Goal: Information Seeking & Learning: Learn about a topic

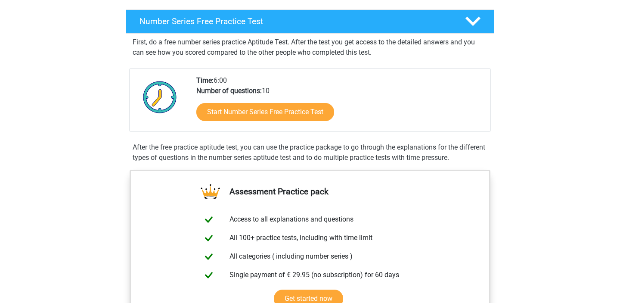
scroll to position [121, 0]
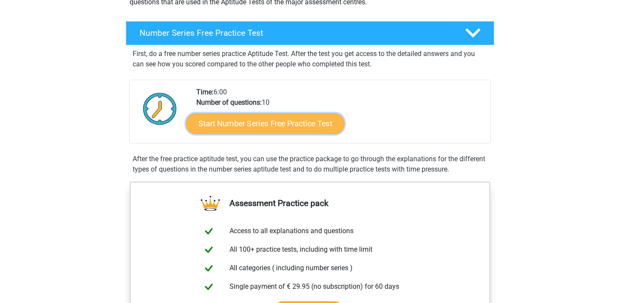
click at [276, 125] on link "Start Number Series Free Practice Test" at bounding box center [265, 123] width 158 height 21
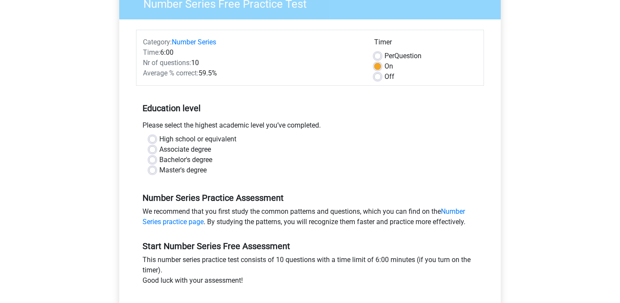
scroll to position [86, 0]
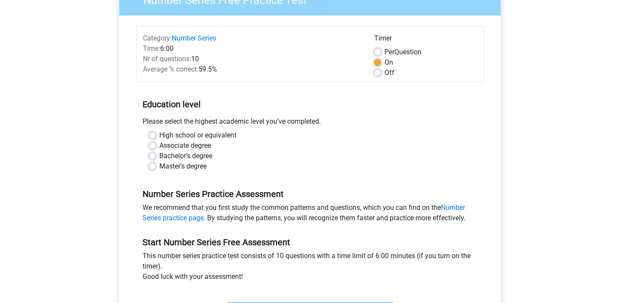
click at [159, 169] on label "Master's degree" at bounding box center [182, 166] width 47 height 10
click at [153, 169] on input "Master's degree" at bounding box center [152, 165] width 7 height 9
radio input "true"
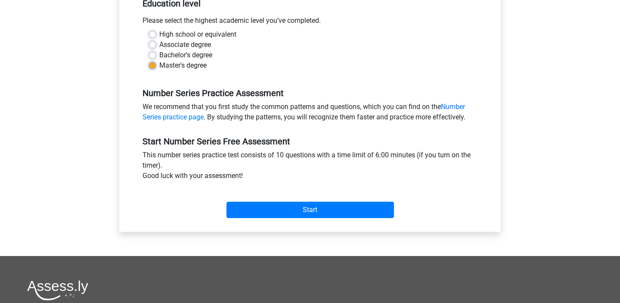
scroll to position [189, 0]
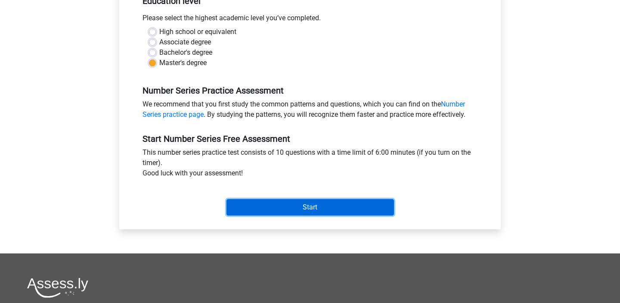
click at [318, 204] on input "Start" at bounding box center [309, 207] width 167 height 16
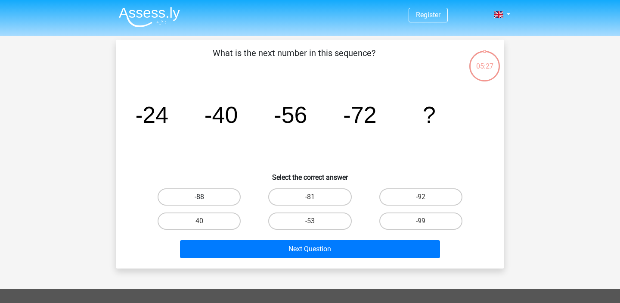
click at [205, 194] on label "-88" at bounding box center [199, 196] width 83 height 17
click at [205, 197] on input "-88" at bounding box center [202, 200] width 6 height 6
radio input "true"
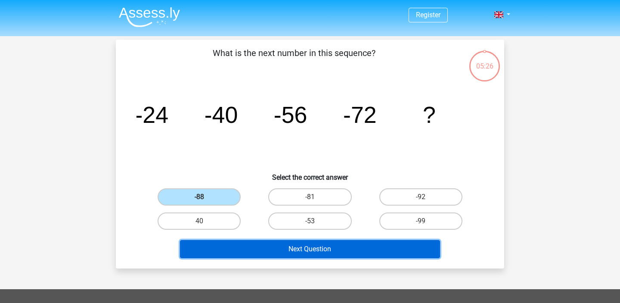
click at [311, 252] on button "Next Question" at bounding box center [310, 249] width 260 height 18
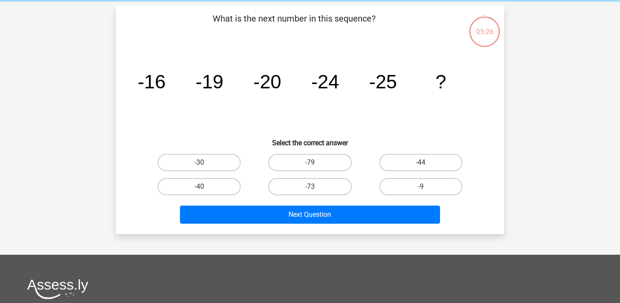
scroll to position [40, 0]
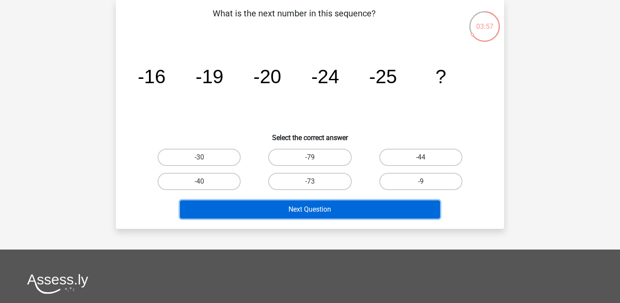
click at [336, 209] on button "Next Question" at bounding box center [310, 209] width 260 height 18
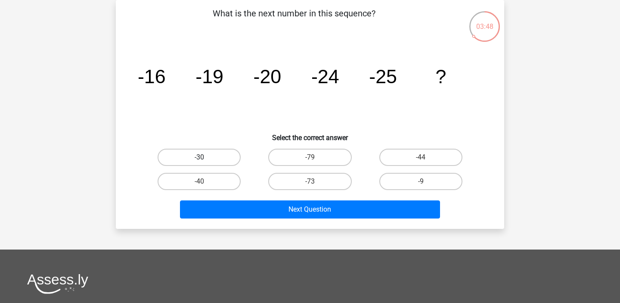
click at [222, 154] on label "-30" at bounding box center [199, 157] width 83 height 17
click at [205, 157] on input "-30" at bounding box center [202, 160] width 6 height 6
radio input "true"
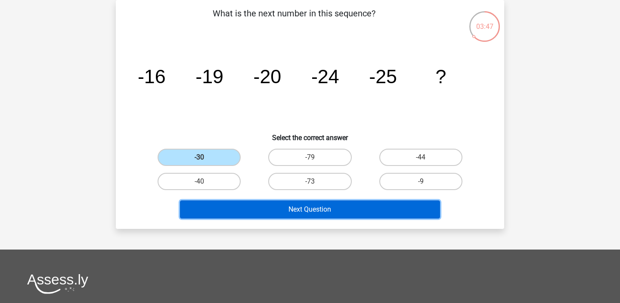
click at [310, 211] on button "Next Question" at bounding box center [310, 209] width 260 height 18
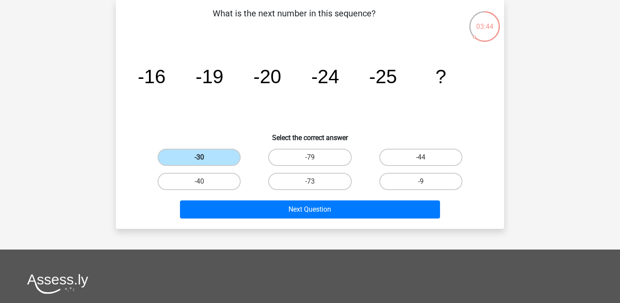
click at [213, 155] on label "-30" at bounding box center [199, 157] width 83 height 17
click at [205, 157] on input "-30" at bounding box center [202, 160] width 6 height 6
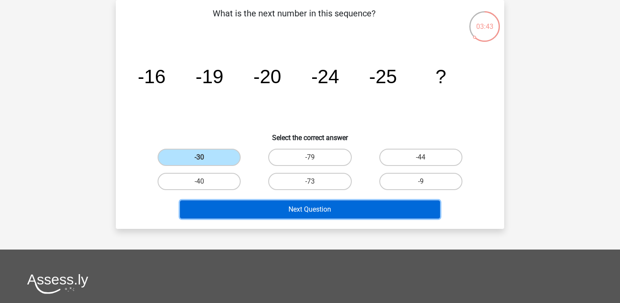
click at [308, 212] on button "Next Question" at bounding box center [310, 209] width 260 height 18
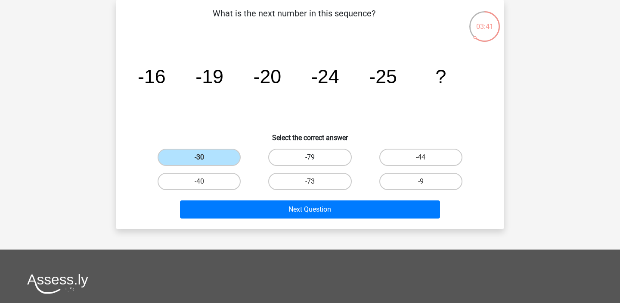
click at [283, 158] on label "-79" at bounding box center [309, 157] width 83 height 17
click at [310, 158] on input "-79" at bounding box center [313, 160] width 6 height 6
radio input "true"
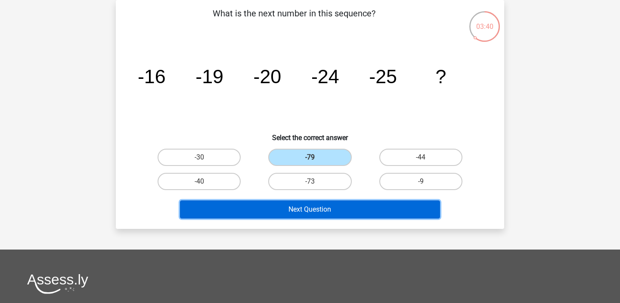
click at [303, 210] on button "Next Question" at bounding box center [310, 209] width 260 height 18
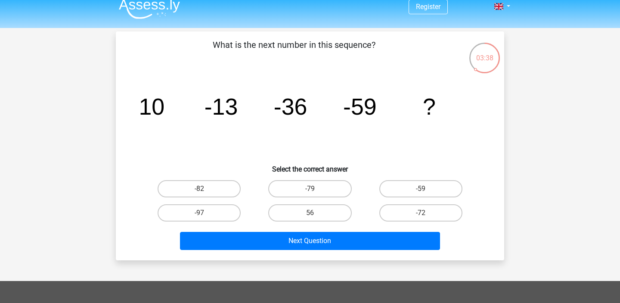
scroll to position [0, 0]
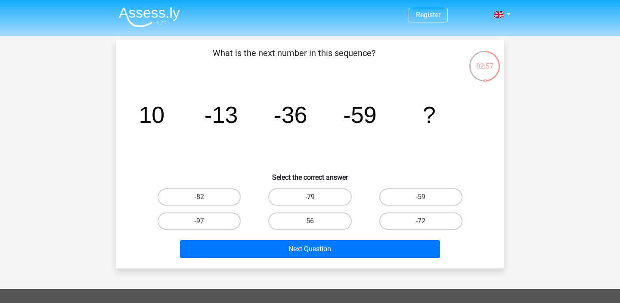
click at [322, 201] on label "-79" at bounding box center [309, 196] width 83 height 17
click at [316, 201] on input "-79" at bounding box center [313, 200] width 6 height 6
radio input "true"
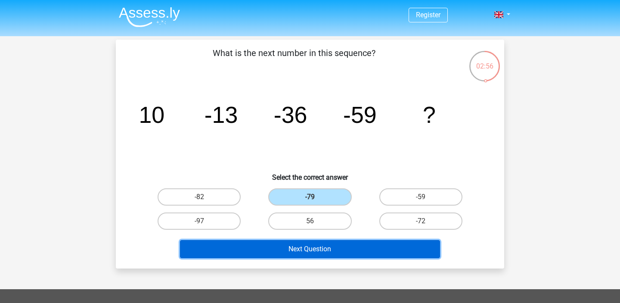
click at [338, 251] on button "Next Question" at bounding box center [310, 249] width 260 height 18
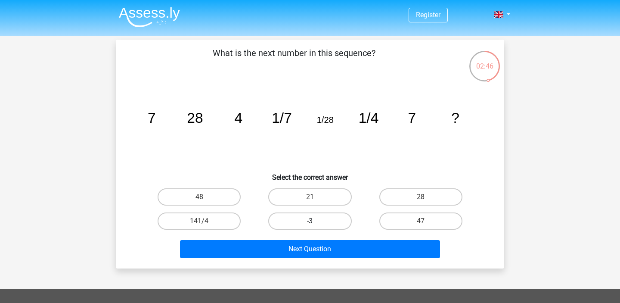
click at [317, 215] on label "-3" at bounding box center [309, 220] width 83 height 17
click at [316, 221] on input "-3" at bounding box center [313, 224] width 6 height 6
radio input "true"
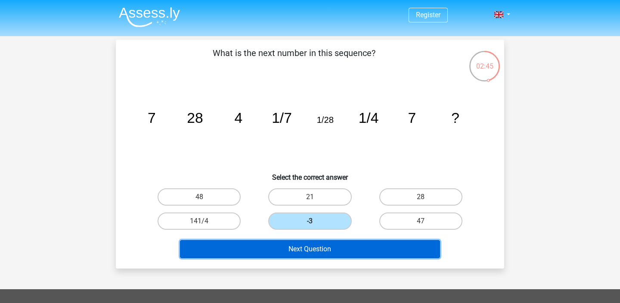
click at [338, 249] on button "Next Question" at bounding box center [310, 249] width 260 height 18
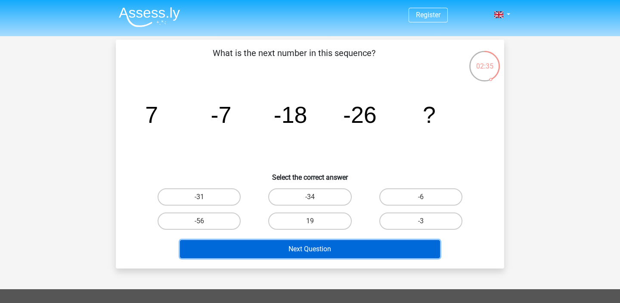
click at [342, 248] on button "Next Question" at bounding box center [310, 249] width 260 height 18
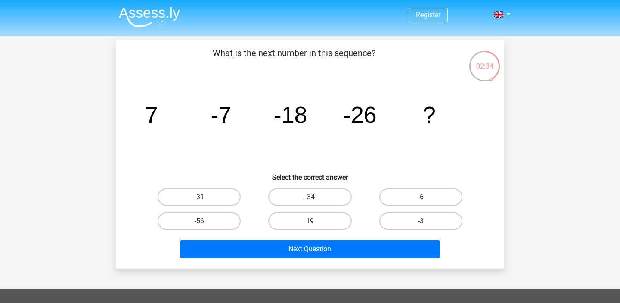
click at [302, 222] on label "19" at bounding box center [309, 220] width 83 height 17
click at [310, 222] on input "19" at bounding box center [313, 224] width 6 height 6
radio input "true"
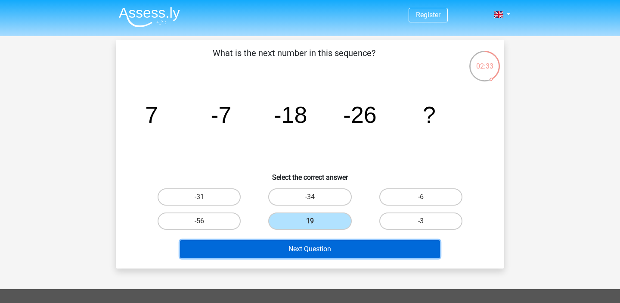
click at [305, 246] on button "Next Question" at bounding box center [310, 249] width 260 height 18
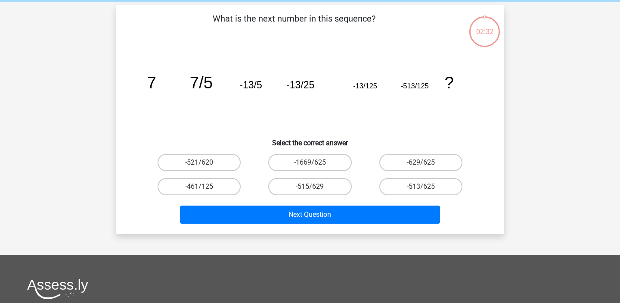
scroll to position [40, 0]
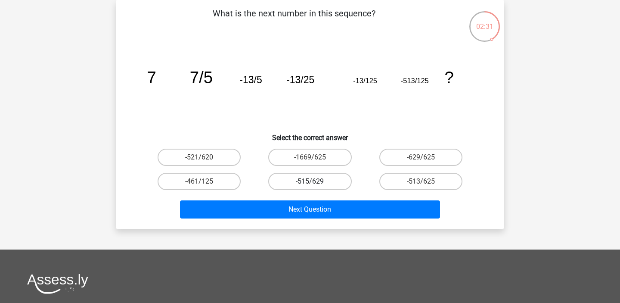
click at [313, 180] on label "-515/629" at bounding box center [309, 181] width 83 height 17
click at [313, 181] on input "-515/629" at bounding box center [313, 184] width 6 height 6
radio input "true"
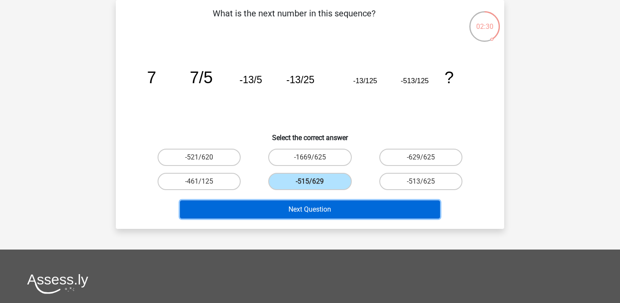
click at [316, 204] on button "Next Question" at bounding box center [310, 209] width 260 height 18
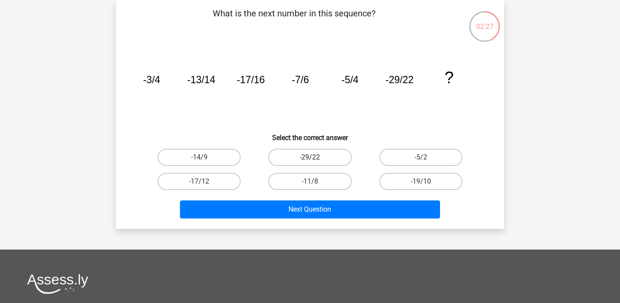
click at [323, 154] on label "-29/22" at bounding box center [309, 157] width 83 height 17
click at [316, 157] on input "-29/22" at bounding box center [313, 160] width 6 height 6
radio input "true"
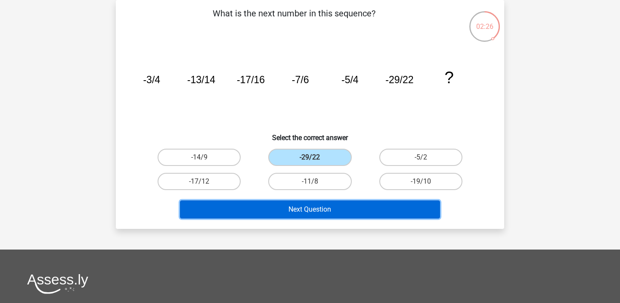
click at [321, 206] on button "Next Question" at bounding box center [310, 209] width 260 height 18
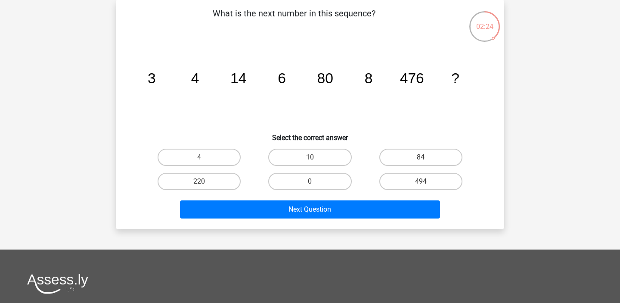
click at [326, 74] on tspan "80" at bounding box center [325, 78] width 16 height 16
click at [311, 158] on input "10" at bounding box center [313, 160] width 6 height 6
radio input "true"
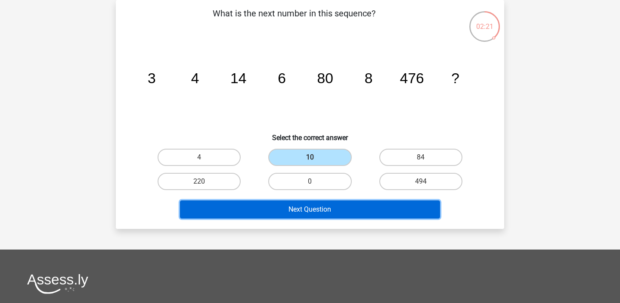
click at [317, 212] on button "Next Question" at bounding box center [310, 209] width 260 height 18
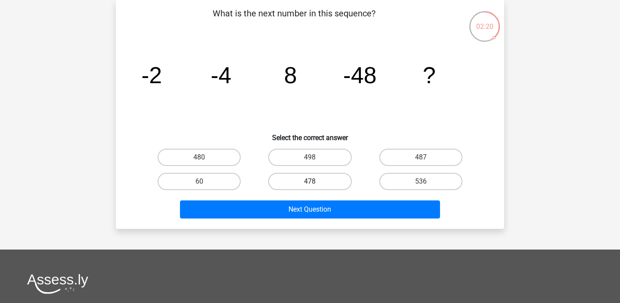
click at [318, 181] on label "478" at bounding box center [309, 181] width 83 height 17
click at [316, 181] on input "478" at bounding box center [313, 184] width 6 height 6
radio input "true"
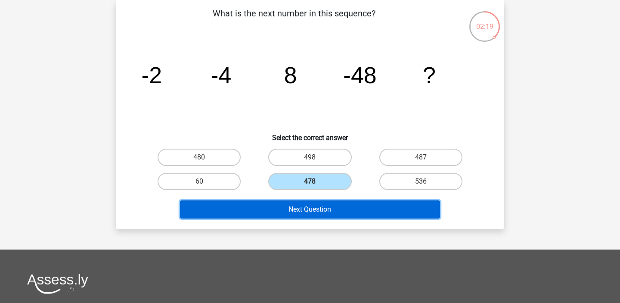
click at [321, 207] on button "Next Question" at bounding box center [310, 209] width 260 height 18
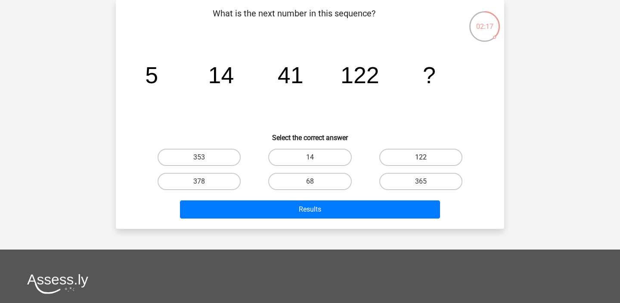
click at [402, 160] on label "122" at bounding box center [420, 157] width 83 height 17
click at [421, 160] on input "122" at bounding box center [424, 160] width 6 height 6
radio input "true"
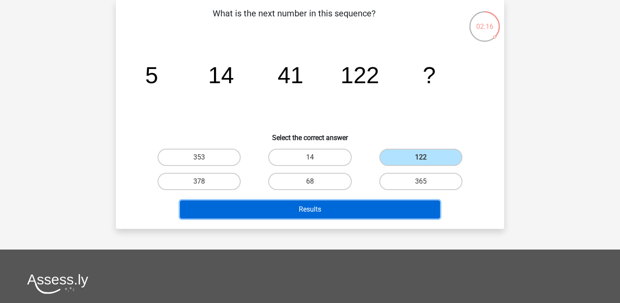
click at [390, 209] on button "Results" at bounding box center [310, 209] width 260 height 18
